Goal: Task Accomplishment & Management: Manage account settings

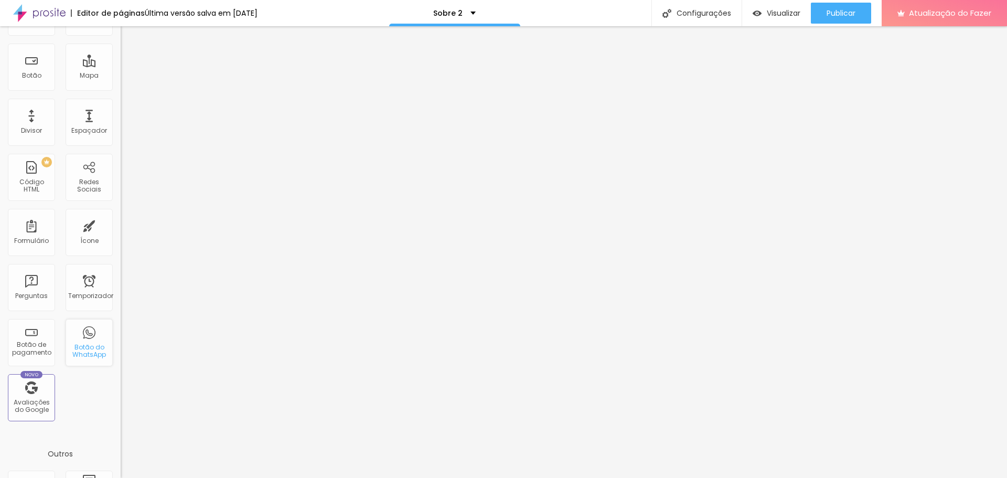
scroll to position [157, 0]
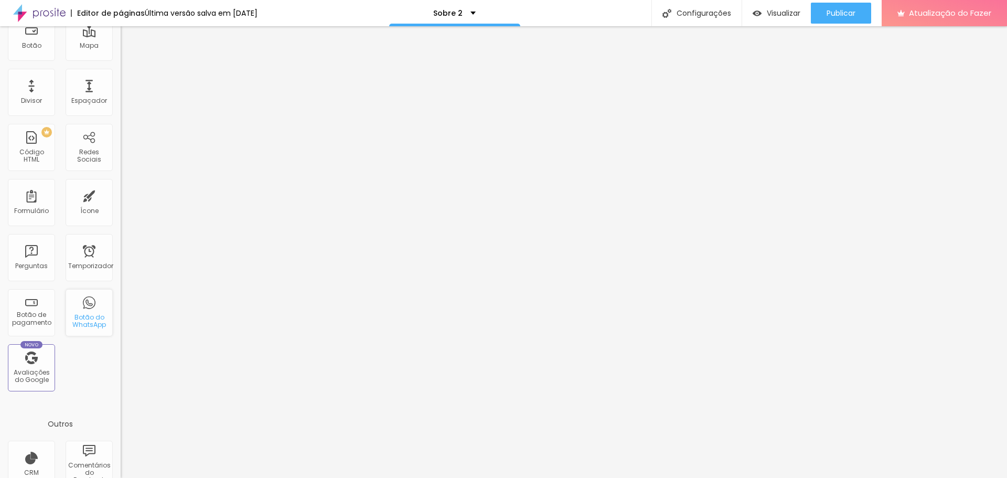
click at [80, 310] on div "Botão do WhatsApp" at bounding box center [89, 312] width 47 height 47
click at [78, 318] on font "Botão do WhatsApp" at bounding box center [89, 321] width 34 height 16
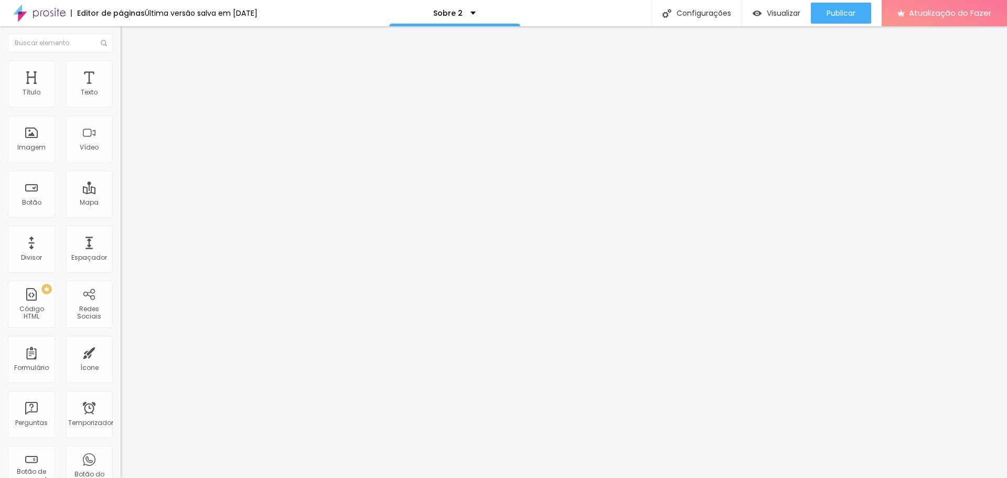
scroll to position [0, 0]
click at [706, 16] on font "Configurações" at bounding box center [703, 13] width 55 height 10
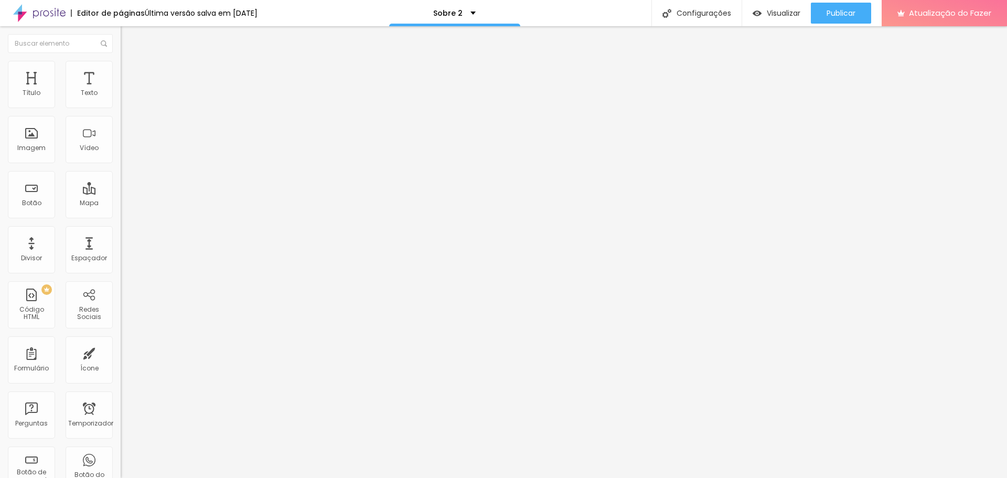
scroll to position [36, 0]
drag, startPoint x: 332, startPoint y: 144, endPoint x: 385, endPoint y: 154, distance: 54.0
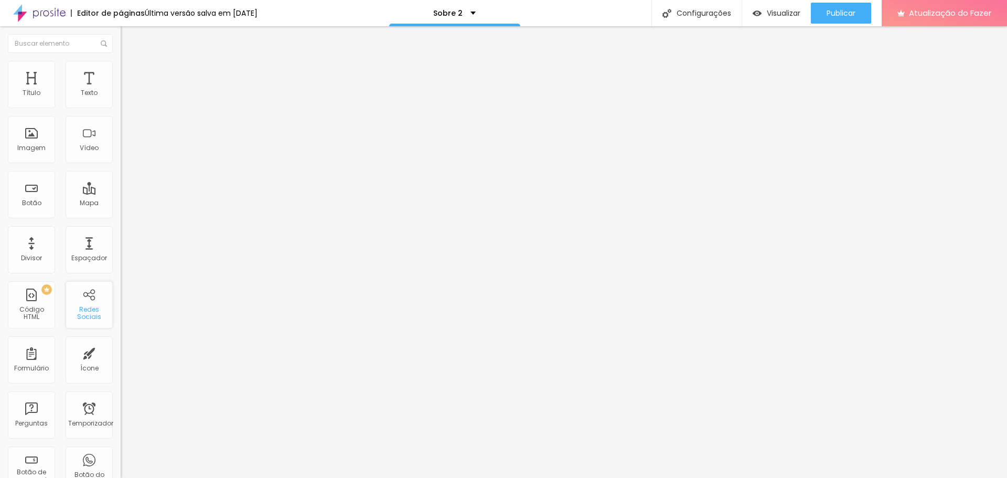
click at [89, 305] on font "Redes Sociais" at bounding box center [89, 313] width 24 height 16
click at [80, 309] on font "Redes Sociais" at bounding box center [89, 313] width 24 height 16
click at [77, 307] on font "Redes Sociais" at bounding box center [89, 313] width 24 height 16
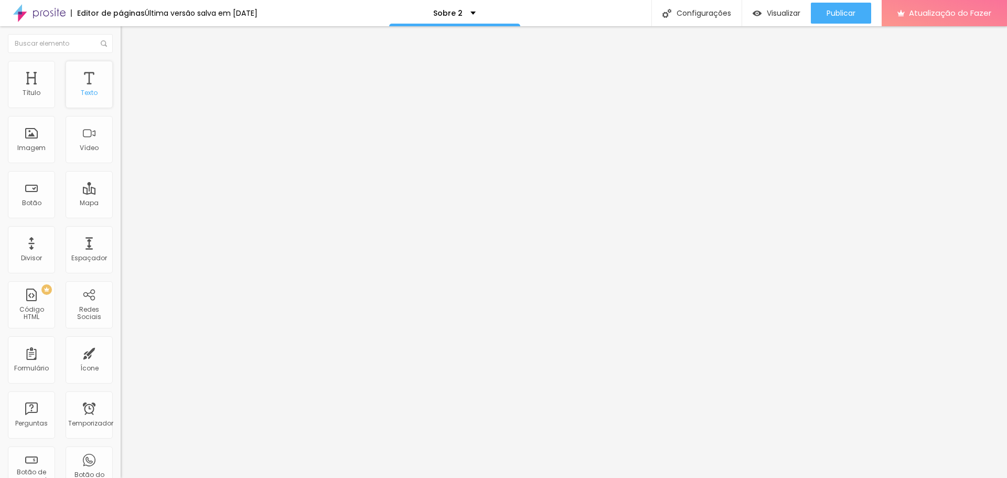
click at [84, 96] on font "Texto" at bounding box center [89, 92] width 17 height 9
click at [27, 91] on font "Título" at bounding box center [32, 92] width 18 height 9
click at [121, 61] on li "Estilo" at bounding box center [181, 66] width 121 height 10
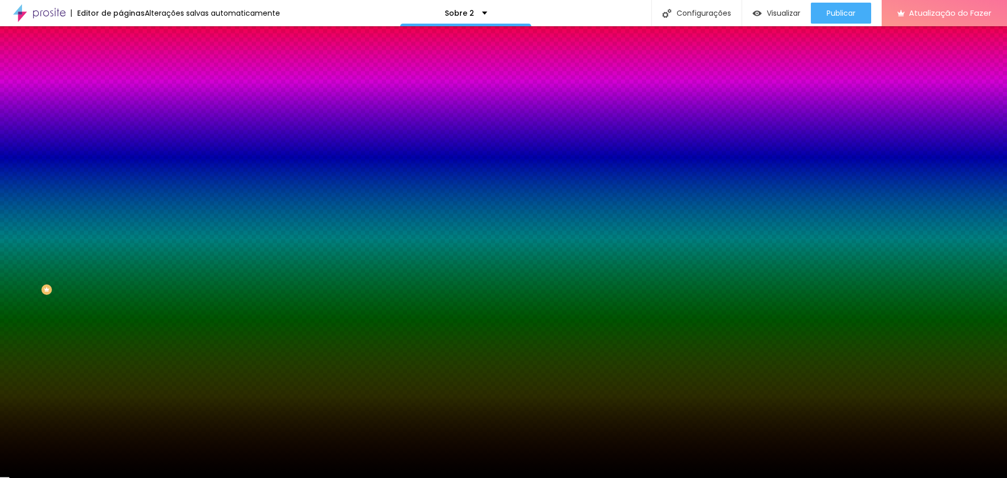
click at [121, 71] on img at bounding box center [125, 75] width 9 height 9
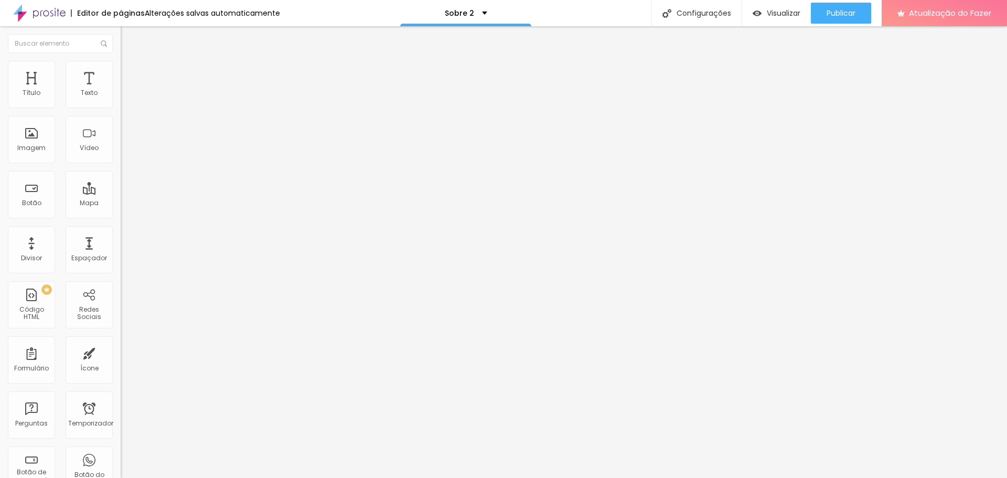
click at [121, 64] on li "Estilo" at bounding box center [181, 66] width 121 height 10
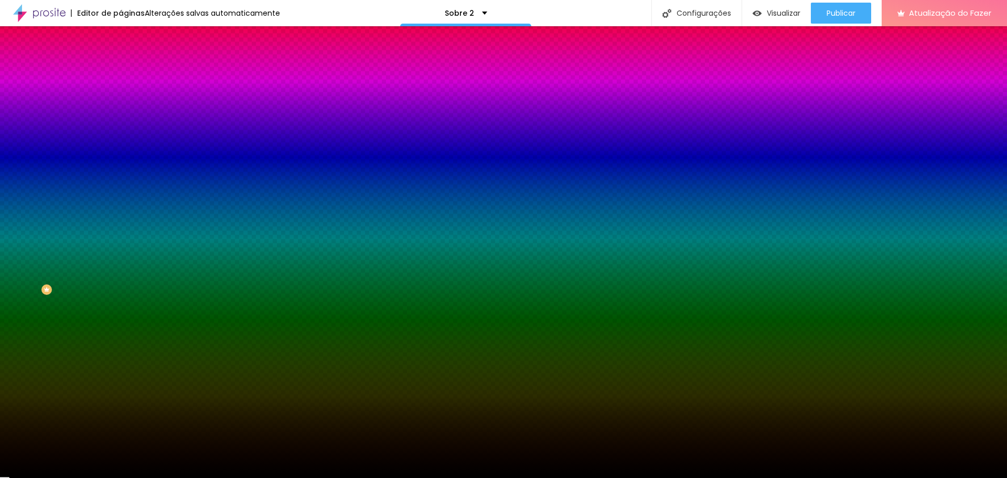
click at [130, 74] on font "Avançado" at bounding box center [147, 78] width 35 height 9
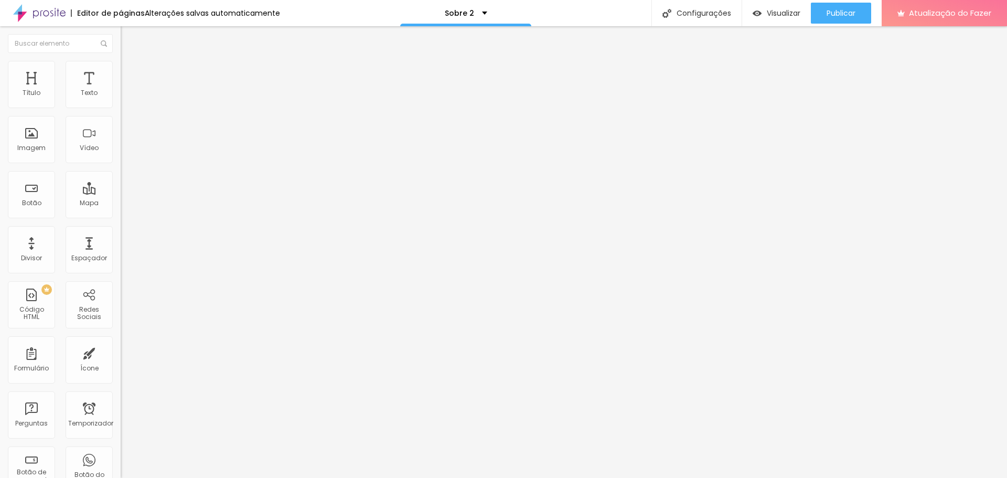
click at [130, 62] on font "Conteúdo" at bounding box center [146, 57] width 33 height 9
click at [128, 38] on img "button" at bounding box center [132, 38] width 8 height 8
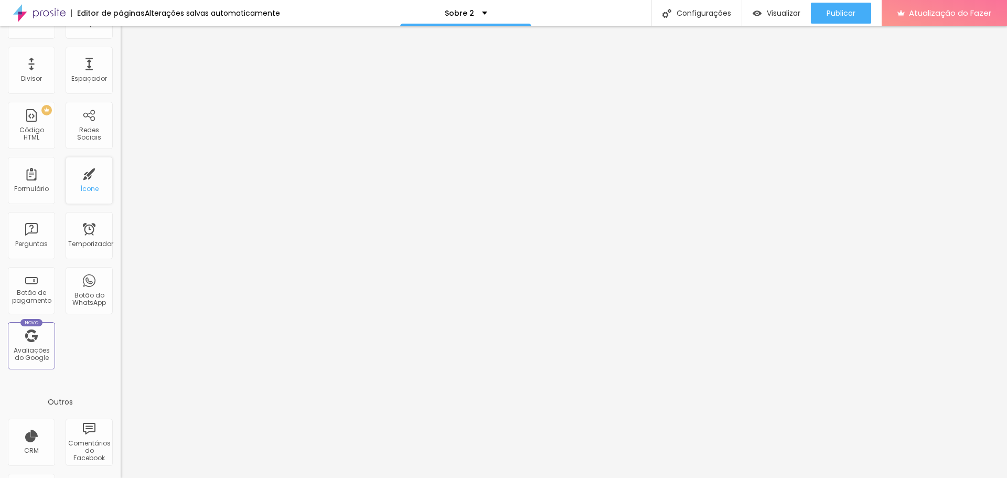
scroll to position [210, 0]
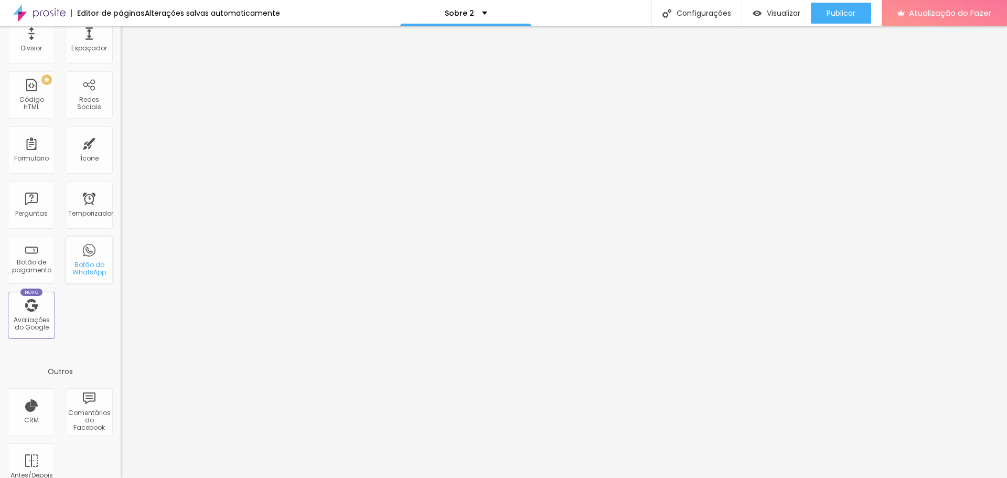
click at [88, 273] on font "Botão do WhatsApp" at bounding box center [89, 268] width 34 height 16
click at [39, 326] on font "Avaliações do Google" at bounding box center [32, 323] width 36 height 16
click at [91, 261] on font "Botão do WhatsApp" at bounding box center [89, 268] width 34 height 16
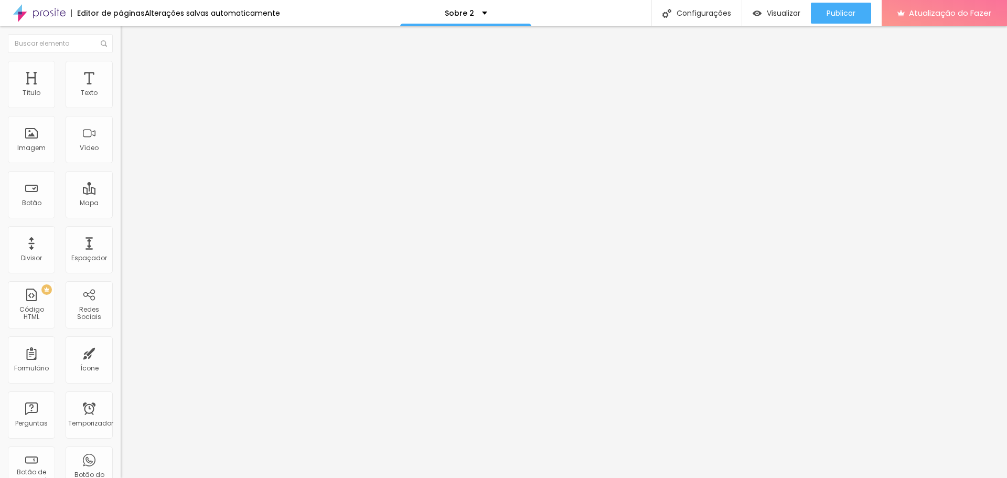
click at [121, 99] on input "text" at bounding box center [184, 93] width 126 height 10
drag, startPoint x: 82, startPoint y: 184, endPoint x: 38, endPoint y: 184, distance: 44.0
click at [121, 354] on textarea "Olá, cheguei até você pela página {page_title} e gostaria de mais informações" at bounding box center [180, 363] width 119 height 18
type textarea "Olá, cheguei até você pela página do google e gostaria de mais informações"
click at [121, 99] on input "text" at bounding box center [184, 93] width 126 height 10
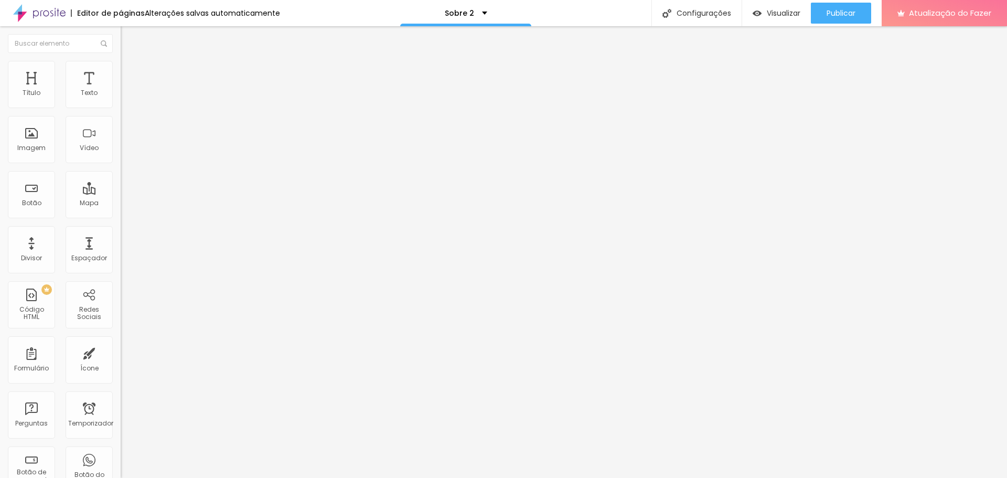
paste input "[PHONE_NUMBER]"
type input "[PHONE_NUMBER]"
click at [121, 214] on input "https://" at bounding box center [184, 211] width 126 height 10
paste input "[URL][DOMAIN_NAME]"
drag, startPoint x: 45, startPoint y: 215, endPoint x: 36, endPoint y: 219, distance: 9.6
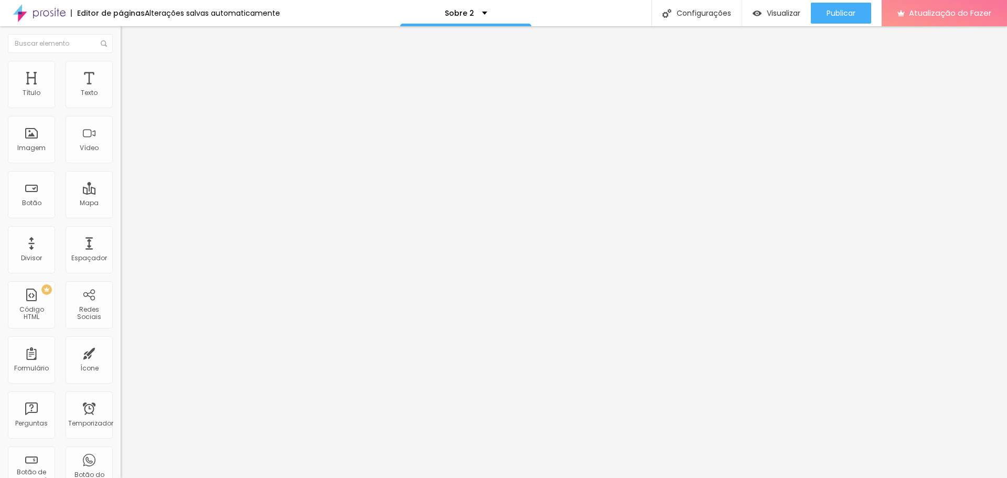
click at [121, 216] on input "https://[URL][DOMAIN_NAME]" at bounding box center [184, 211] width 126 height 10
type input "[URL][DOMAIN_NAME]"
click at [778, 12] on font "Visualizar" at bounding box center [784, 13] width 34 height 10
click at [845, 13] on font "Publicar" at bounding box center [840, 13] width 29 height 10
click at [774, 17] on font "Visualizar" at bounding box center [784, 13] width 34 height 10
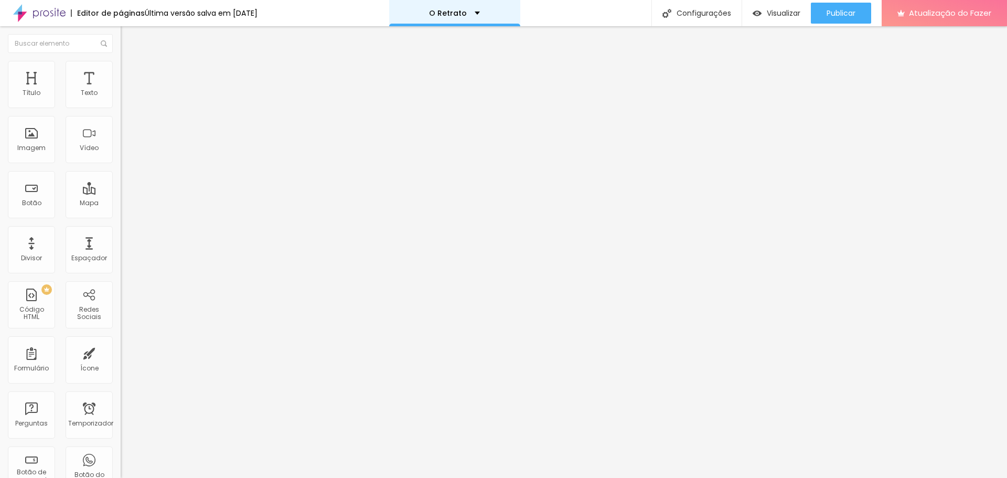
click at [473, 11] on div "O Retrato" at bounding box center [454, 12] width 51 height 7
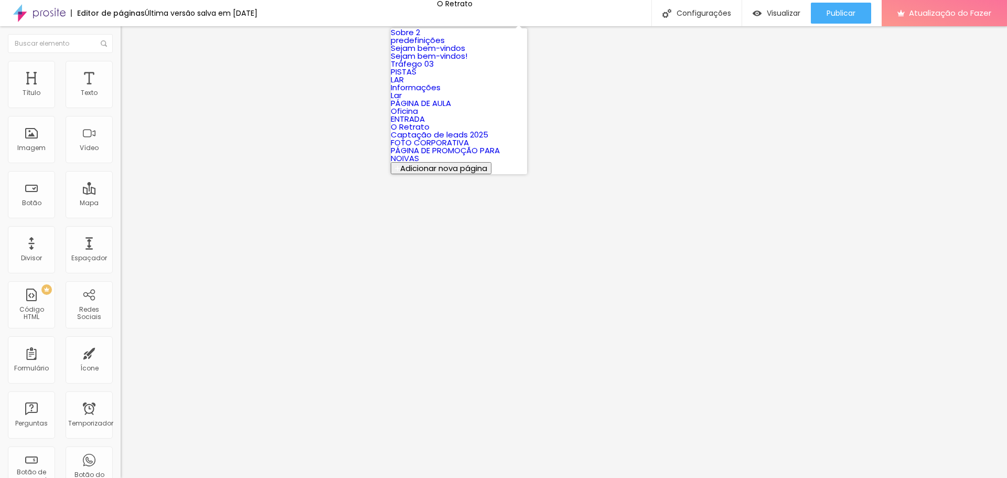
click at [445, 46] on link "predefinições" at bounding box center [418, 40] width 54 height 11
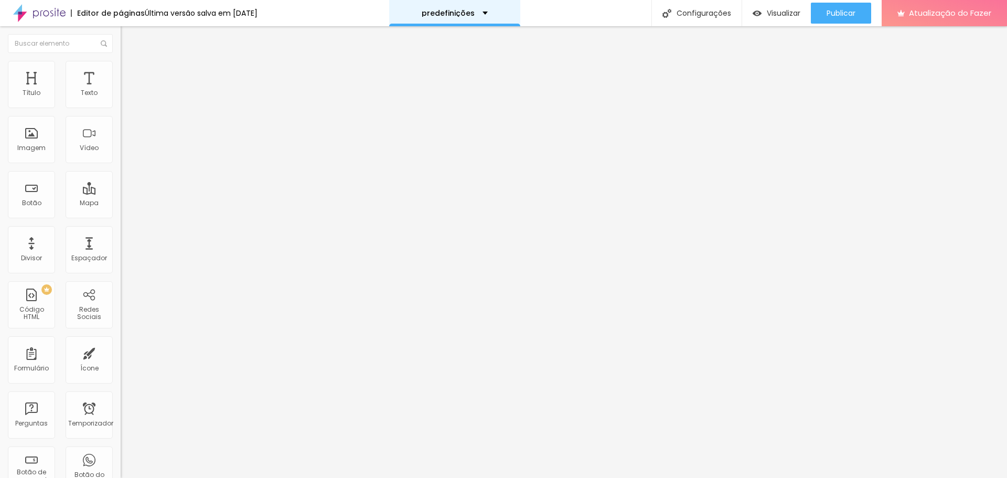
click at [461, 12] on font "predefinições" at bounding box center [448, 13] width 53 height 10
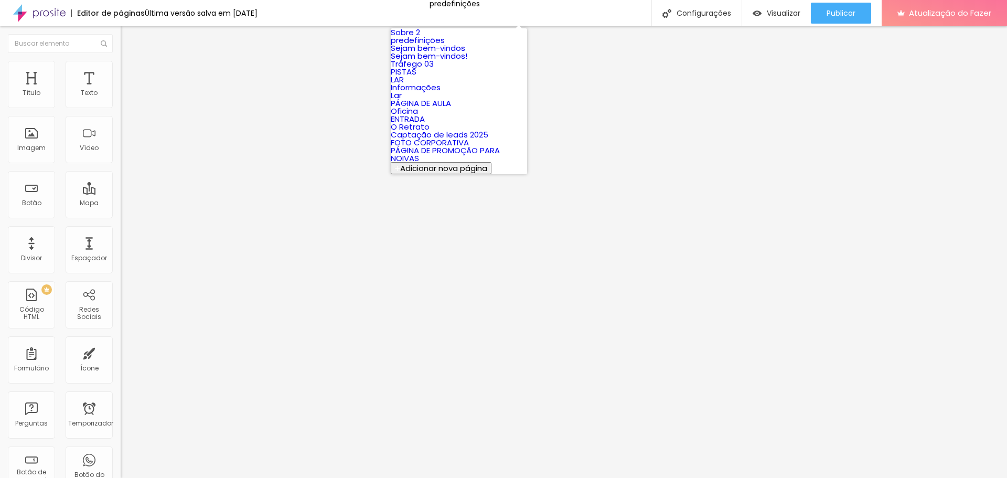
click at [457, 53] on font "Sejam bem-vindos" at bounding box center [428, 47] width 74 height 11
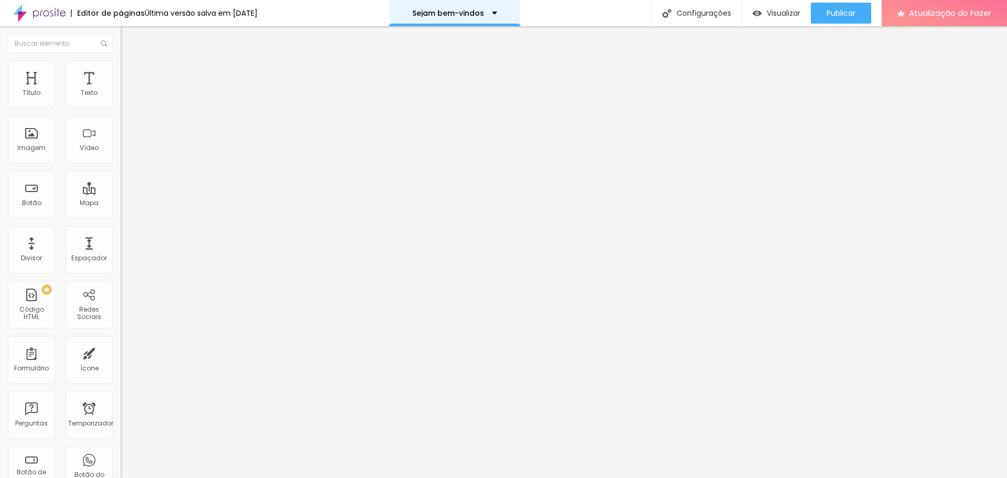
click at [497, 12] on div "Sejam bem-vindos" at bounding box center [454, 12] width 85 height 7
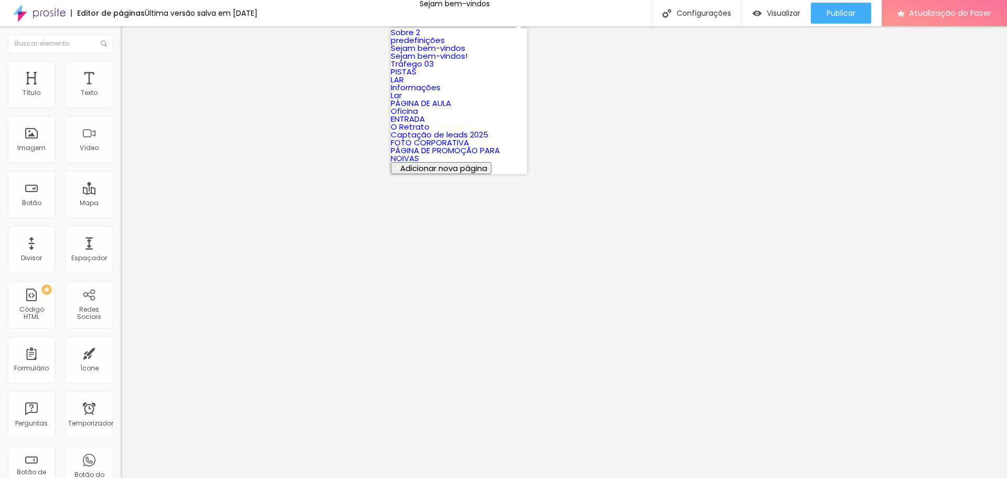
scroll to position [195, 0]
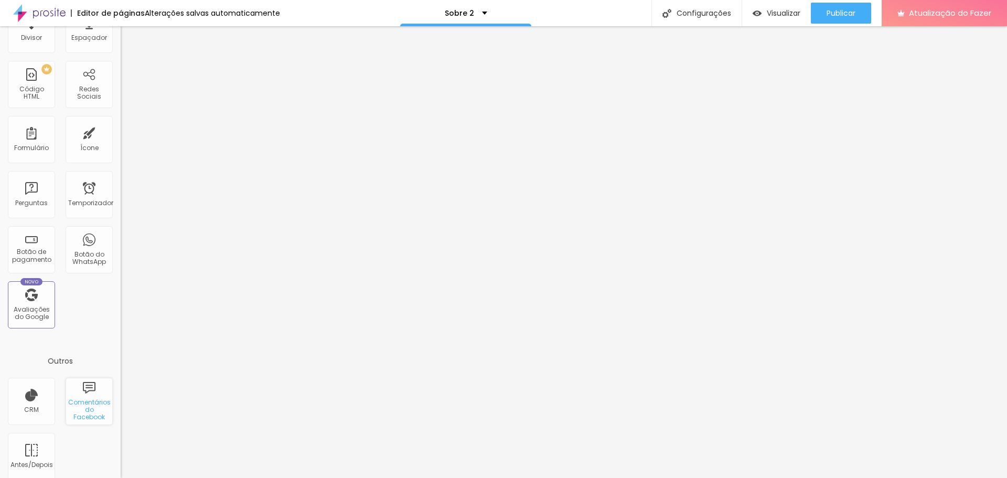
scroll to position [230, 0]
